Goal: Task Accomplishment & Management: Use online tool/utility

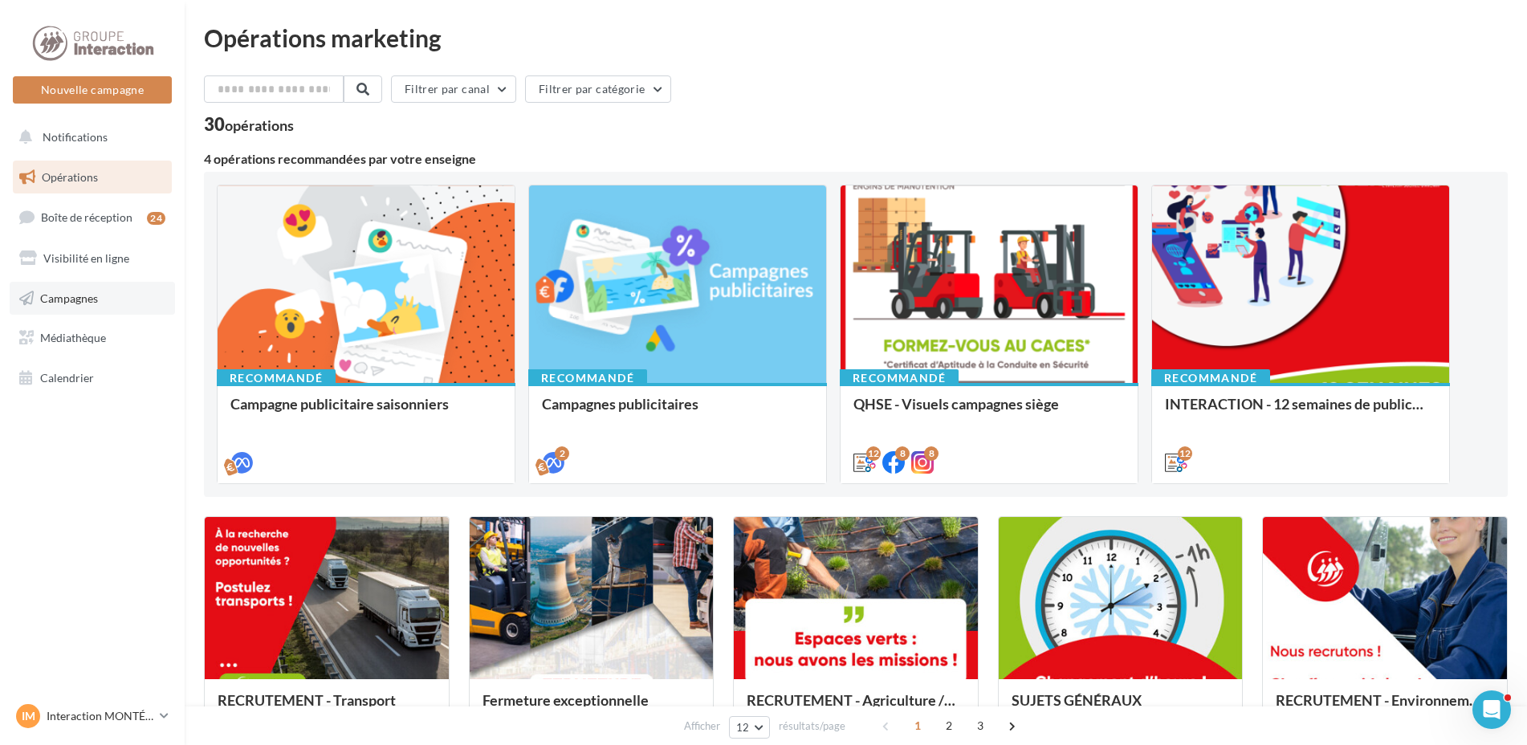
click at [86, 293] on span "Campagnes" at bounding box center [69, 298] width 58 height 14
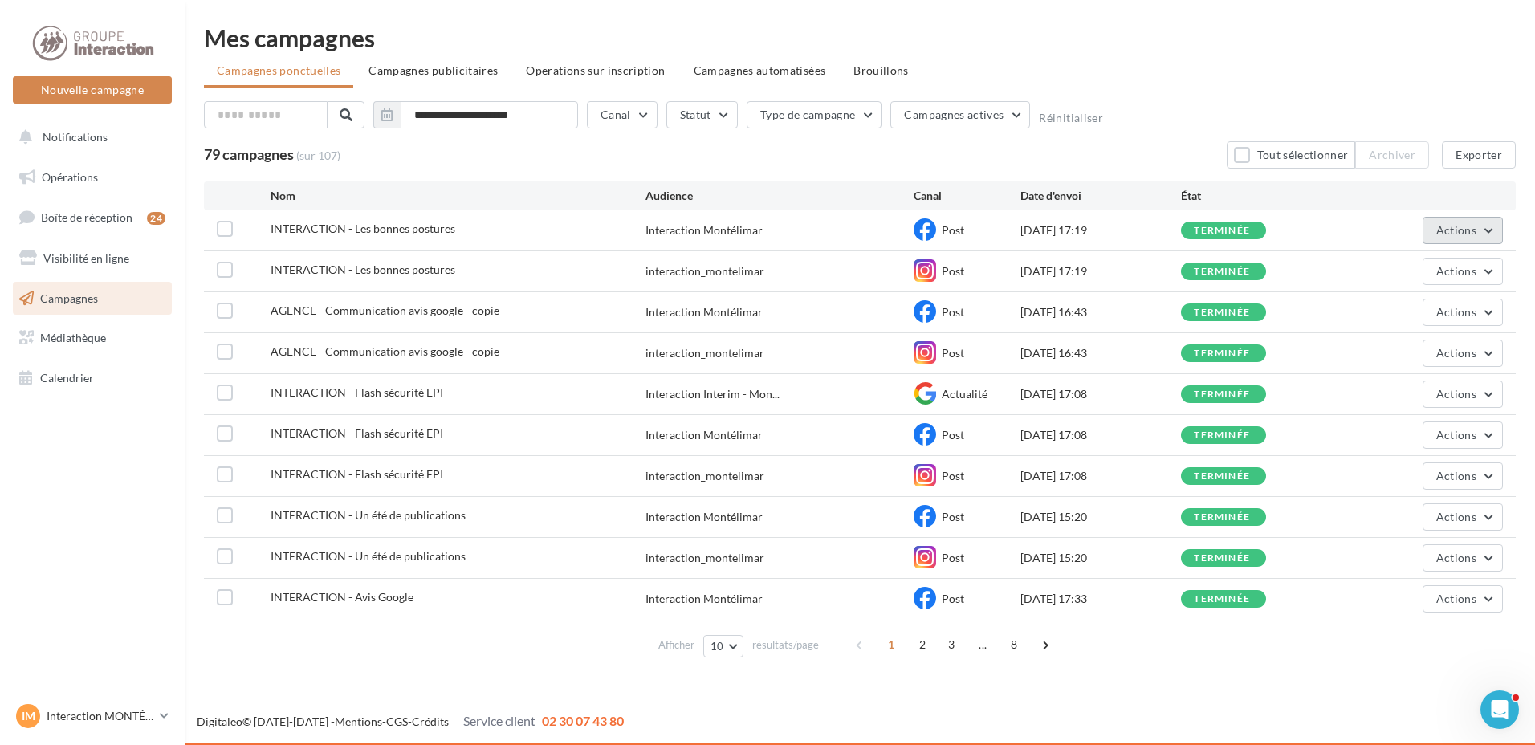
click at [1475, 226] on span "Actions" at bounding box center [1456, 230] width 40 height 14
click at [1413, 266] on button "Voir les résultats" at bounding box center [1422, 268] width 161 height 42
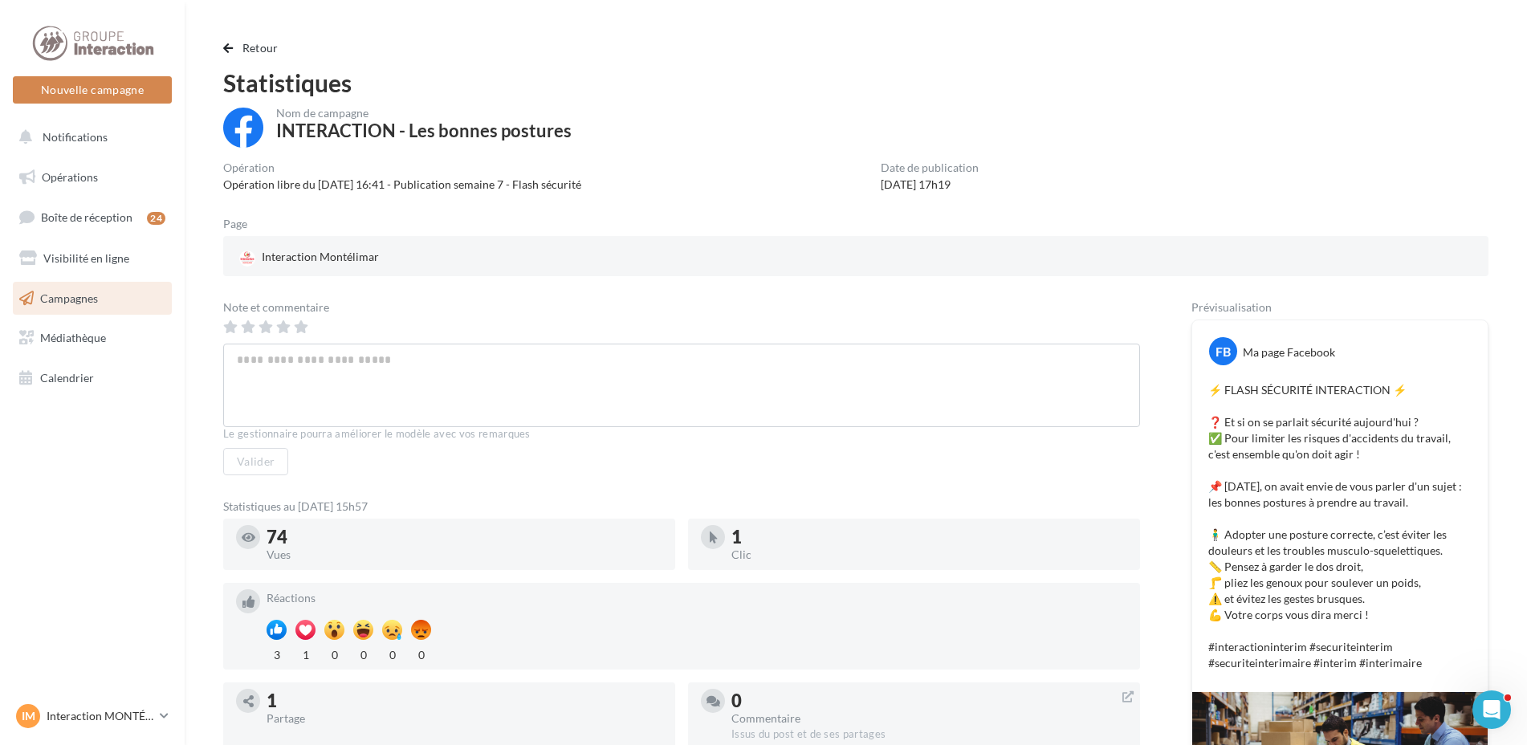
click at [1345, 408] on p "⚡️ FLASH SÉCURITÉ INTERACTION ⚡️ ❓ Et si on se parlait sécurité aujourd'hui ? ✅…" at bounding box center [1339, 526] width 263 height 289
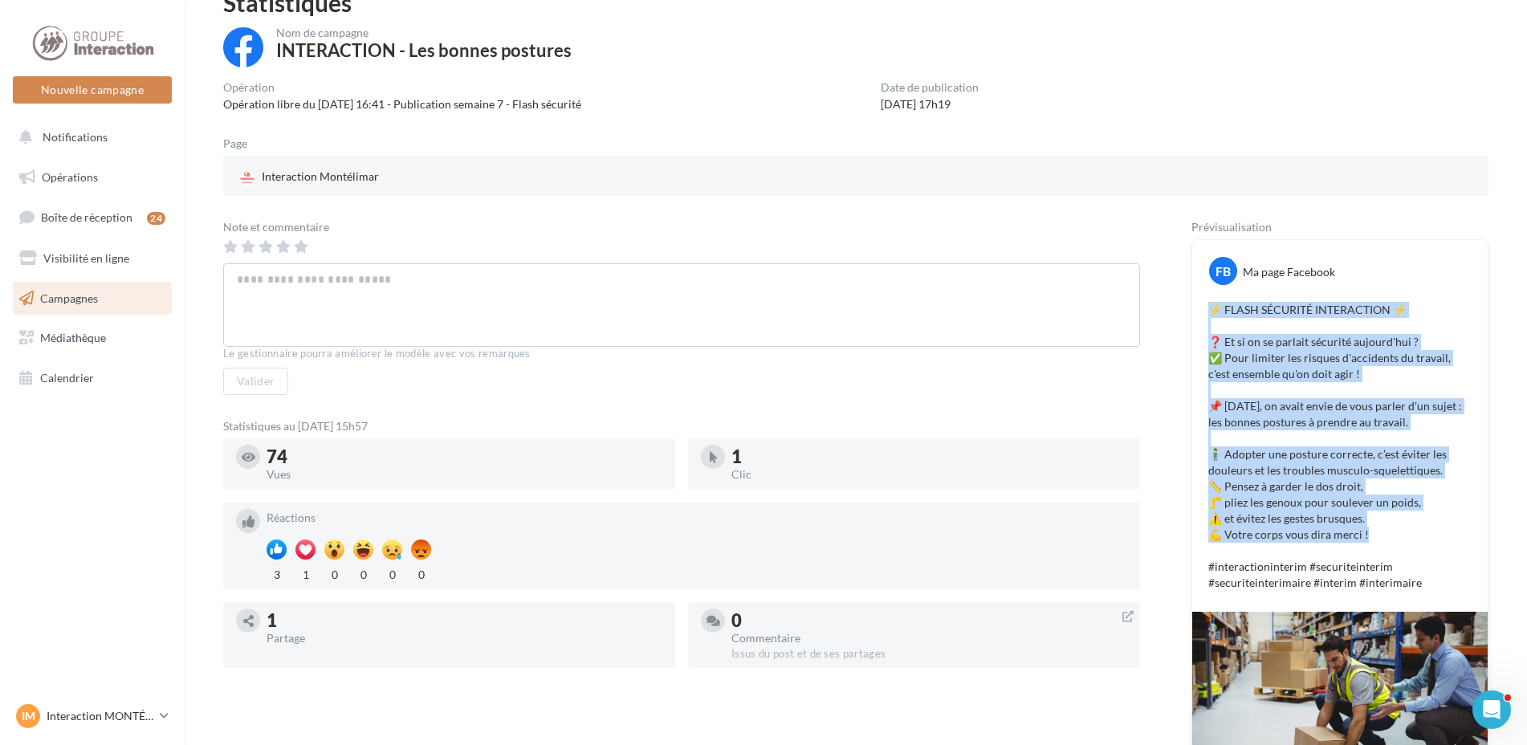
drag, startPoint x: 1375, startPoint y: 534, endPoint x: 1206, endPoint y: 307, distance: 283.3
click at [1206, 307] on div "⚡️ FLASH SÉCURITÉ INTERACTION ⚡️ ❓ Et si on se parlait sécurité aujourd'hui ? ✅…" at bounding box center [1339, 446] width 287 height 297
copy p "⚡️ FLASH SÉCURITÉ INTERACTION ⚡️ ❓ Et si on se parlait sécurité aujourd'hui ? ✅…"
